Goal: Book appointment/travel/reservation

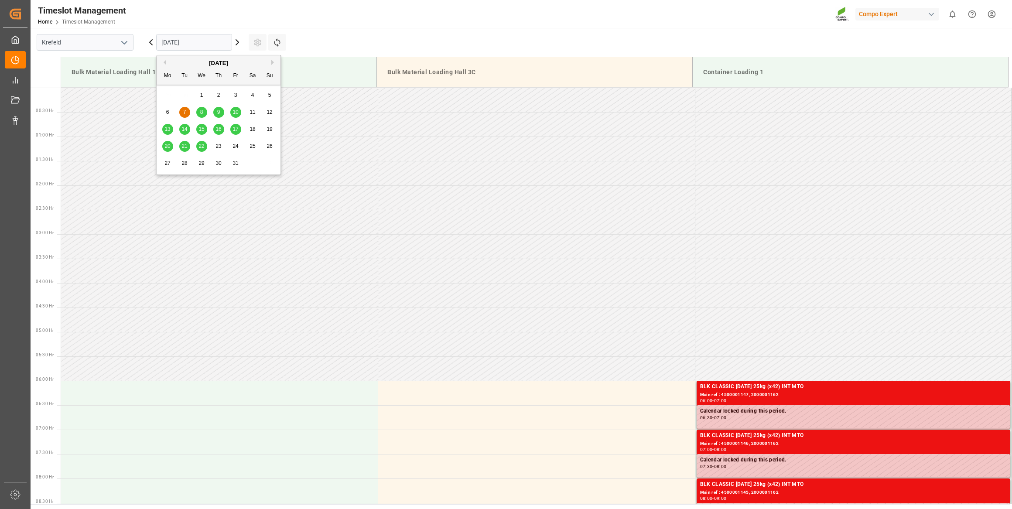
click at [191, 37] on input "[DATE]" at bounding box center [194, 42] width 76 height 17
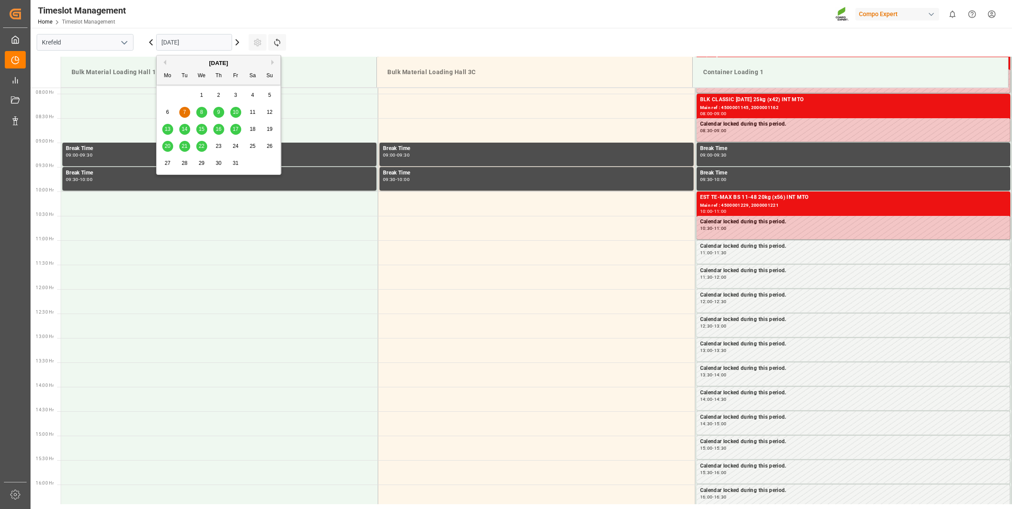
click at [199, 41] on input "[DATE]" at bounding box center [194, 42] width 76 height 17
click at [561, 178] on div "09:30 - 10:00" at bounding box center [536, 180] width 307 height 5
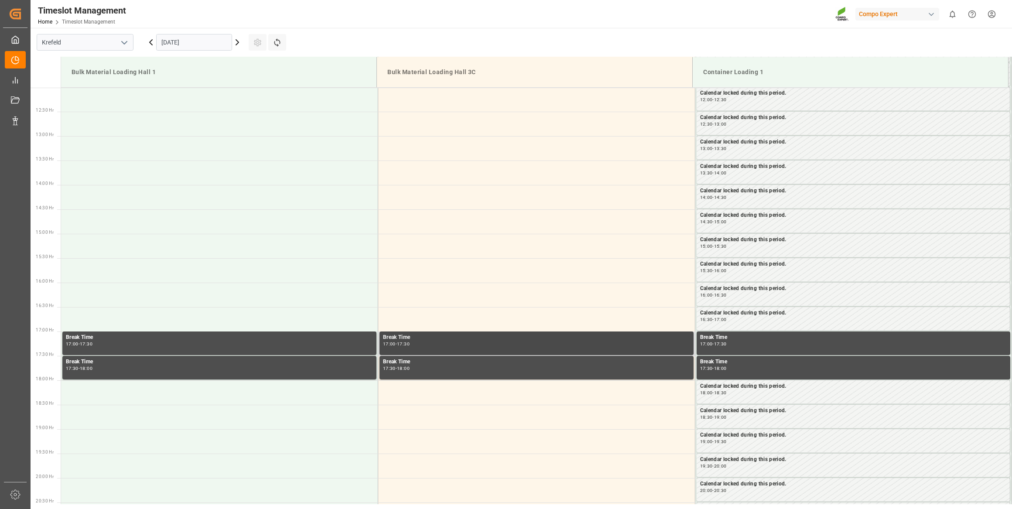
scroll to position [557, 0]
